Goal: Transaction & Acquisition: Purchase product/service

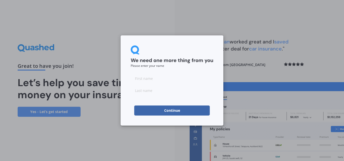
click at [158, 82] on input at bounding box center [172, 79] width 83 height 10
type input "[PERSON_NAME]"
type input "Thomson"
click at [165, 111] on button "Continue" at bounding box center [172, 111] width 76 height 10
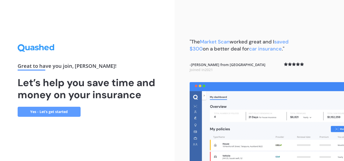
click at [71, 112] on link "Yes - Let’s get started" at bounding box center [49, 112] width 63 height 10
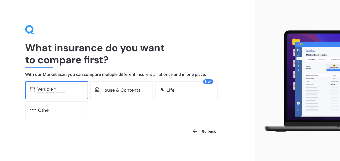
click at [70, 96] on div "Vehicle * Excludes commercial vehicles" at bounding box center [56, 90] width 63 height 18
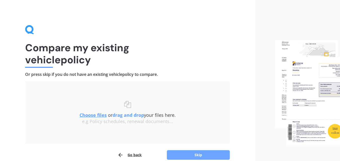
click at [206, 156] on button "Skip" at bounding box center [198, 156] width 63 height 10
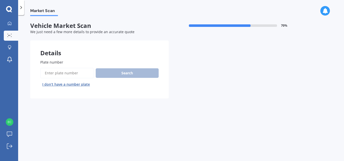
click at [75, 71] on input "Plate number" at bounding box center [66, 73] width 53 height 11
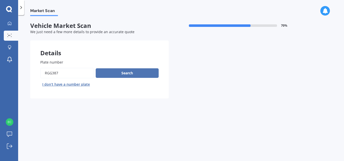
type input "RGG387"
click at [113, 78] on button "Search" at bounding box center [127, 74] width 63 height 10
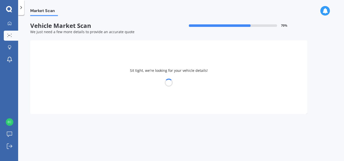
select select "NISSAN"
select select "QASHQAI"
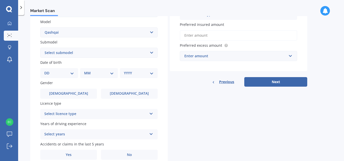
scroll to position [115, 0]
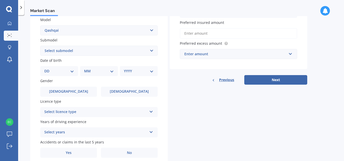
click at [151, 53] on select "Select submodel (All Other) N-TEC ST ST-L Ti Ti-L TI-L E-POWER 1.5PEH TS Turbo …" at bounding box center [98, 51] width 117 height 10
click at [153, 51] on select "Select submodel (All Other) N-TEC ST ST-L Ti Ti-L TI-L E-POWER 1.5PEH TS Turbo …" at bounding box center [98, 51] width 117 height 10
click at [73, 72] on select "DD 01 02 03 04 05 06 07 08 09 10 11 12 13 14 15 16 17 18 19 20 21 22 23 24 25 2…" at bounding box center [59, 72] width 30 height 6
select select "28"
click at [48, 69] on select "DD 01 02 03 04 05 06 07 08 09 10 11 12 13 14 15 16 17 18 19 20 21 22 23 24 25 2…" at bounding box center [59, 72] width 30 height 6
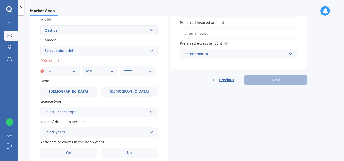
click at [114, 75] on div "MM 01 02 03 04 05 06 07 08 09 10 11 12" at bounding box center [100, 71] width 36 height 10
click at [111, 68] on div "MM 01 02 03 04 05 06 07 08 09 10 11 12" at bounding box center [100, 71] width 36 height 10
click at [106, 74] on select "MM 01 02 03 04 05 06 07 08 09 10 11 12" at bounding box center [100, 72] width 28 height 6
select select "08"
click at [86, 69] on select "MM 01 02 03 04 05 06 07 08 09 10 11 12" at bounding box center [100, 72] width 28 height 6
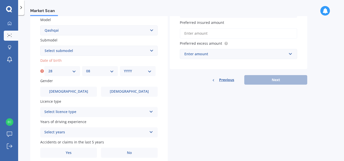
click at [134, 72] on select "YYYY 2025 2024 2023 2022 2021 2020 2019 2018 2017 2016 2015 2014 2013 2012 2011…" at bounding box center [138, 72] width 28 height 6
click at [152, 61] on label "Date of birth" at bounding box center [97, 60] width 115 height 5
click at [147, 70] on select "YYYY 2025 2024 2023 2022 2021 2020 2019 2018 2017 2016 2015 2014 2013 2012 2011…" at bounding box center [138, 72] width 28 height 6
select select "1991"
click at [124, 69] on select "YYYY 2025 2024 2023 2022 2021 2020 2019 2018 2017 2016 2015 2014 2013 2012 2011…" at bounding box center [138, 72] width 28 height 6
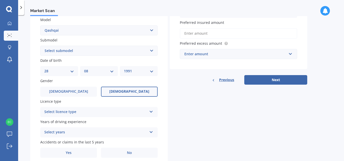
click at [111, 90] on label "[DEMOGRAPHIC_DATA]" at bounding box center [129, 92] width 57 height 10
click at [0, 0] on input "[DEMOGRAPHIC_DATA]" at bounding box center [0, 0] width 0 height 0
click at [102, 113] on div "Select licence type" at bounding box center [95, 112] width 103 height 6
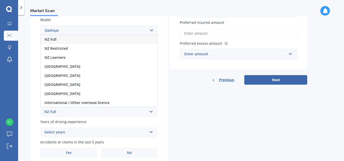
click at [93, 40] on div "NZ Full" at bounding box center [99, 39] width 117 height 9
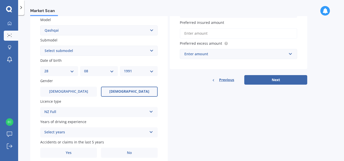
click at [94, 134] on div "Select years" at bounding box center [95, 133] width 103 height 6
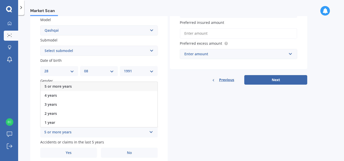
click at [91, 87] on div "5 or more years" at bounding box center [99, 86] width 117 height 9
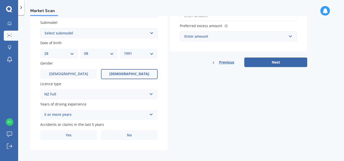
scroll to position [135, 0]
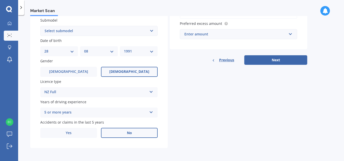
click at [132, 129] on label "No" at bounding box center [129, 133] width 57 height 10
click at [0, 0] on input "No" at bounding box center [0, 0] width 0 height 0
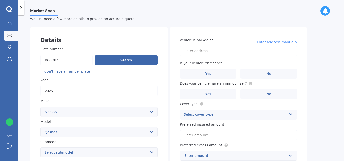
scroll to position [11, 0]
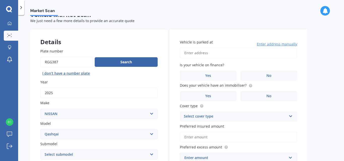
click at [231, 51] on input "Vehicle is parked at" at bounding box center [238, 53] width 117 height 11
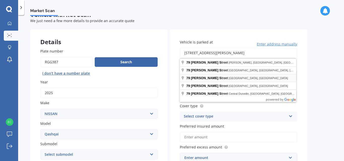
type input "[STREET_ADDRESS][PERSON_NAME]"
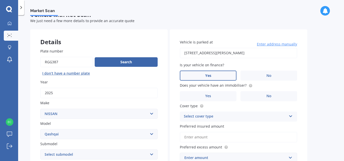
click at [230, 79] on label "Yes" at bounding box center [208, 76] width 57 height 10
click at [0, 0] on input "Yes" at bounding box center [0, 0] width 0 height 0
click at [232, 117] on div "Select cover type" at bounding box center [235, 117] width 103 height 6
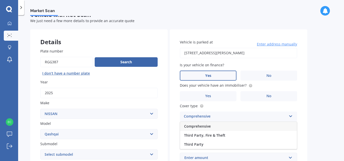
click at [230, 126] on div "Comprehensive" at bounding box center [238, 126] width 117 height 9
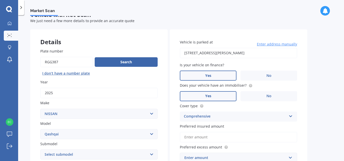
click at [224, 98] on label "Yes" at bounding box center [208, 96] width 57 height 10
click at [0, 0] on input "Yes" at bounding box center [0, 0] width 0 height 0
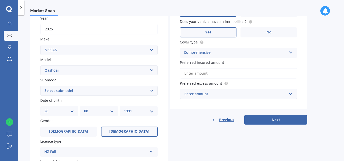
scroll to position [76, 0]
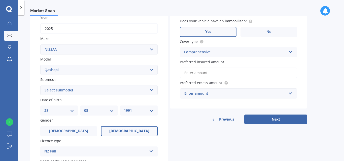
click at [215, 70] on input "Preferred insured amount" at bounding box center [238, 73] width 117 height 11
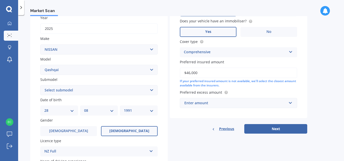
type input "$46,000"
click at [229, 104] on div "Enter amount" at bounding box center [235, 103] width 102 height 6
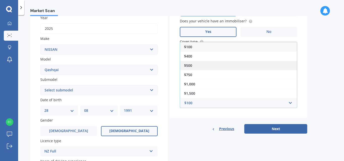
click at [215, 68] on div "$500" at bounding box center [238, 65] width 117 height 9
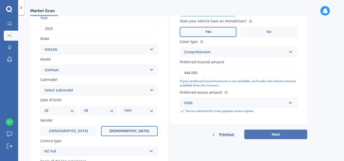
click at [272, 132] on button "Next" at bounding box center [275, 135] width 63 height 10
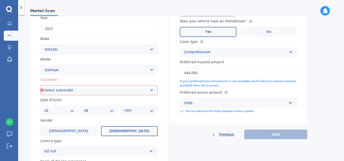
click at [151, 91] on select "Select submodel (All Other) N-TEC ST ST-L Ti Ti-L TI-L E-POWER 1.5PEH TS Turbo …" at bounding box center [98, 90] width 117 height 10
select select "TI-L E-POWER 1.5PEH"
click at [40, 85] on select "Select submodel (All Other) N-TEC ST ST-L Ti Ti-L TI-L E-POWER 1.5PEH TS Turbo …" at bounding box center [98, 90] width 117 height 10
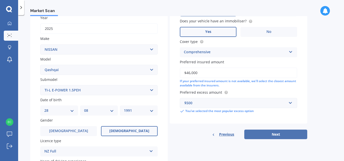
click at [269, 138] on button "Next" at bounding box center [275, 135] width 63 height 10
select select "28"
select select "08"
select select "1991"
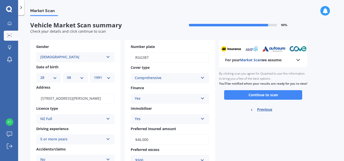
scroll to position [0, 0]
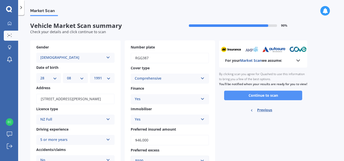
click at [275, 99] on button "Continue to scan" at bounding box center [263, 96] width 78 height 10
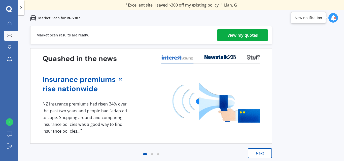
click at [253, 31] on div "View my quotes" at bounding box center [242, 35] width 30 height 12
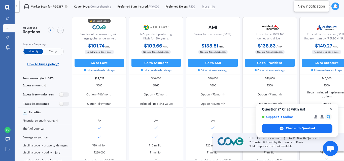
click at [332, 109] on span "Close chat" at bounding box center [331, 110] width 6 height 6
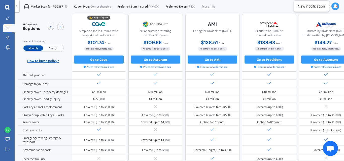
scroll to position [0, 1]
